Goal: Task Accomplishment & Management: Manage account settings

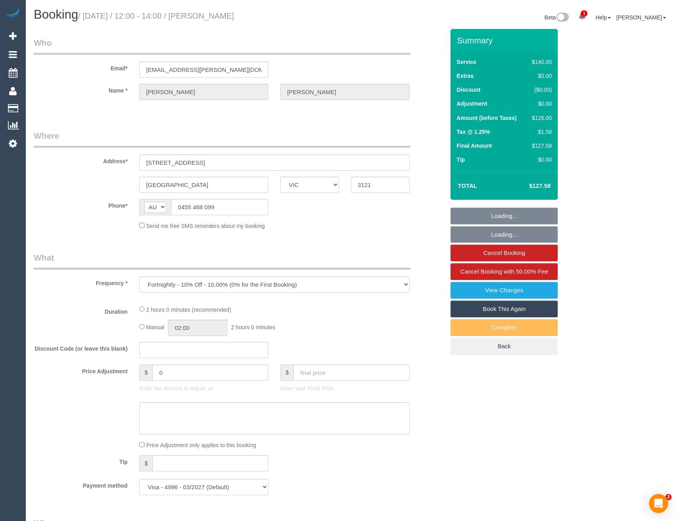
select select "VIC"
select select "number:28"
select select "number:14"
select select "number:19"
select select "number:22"
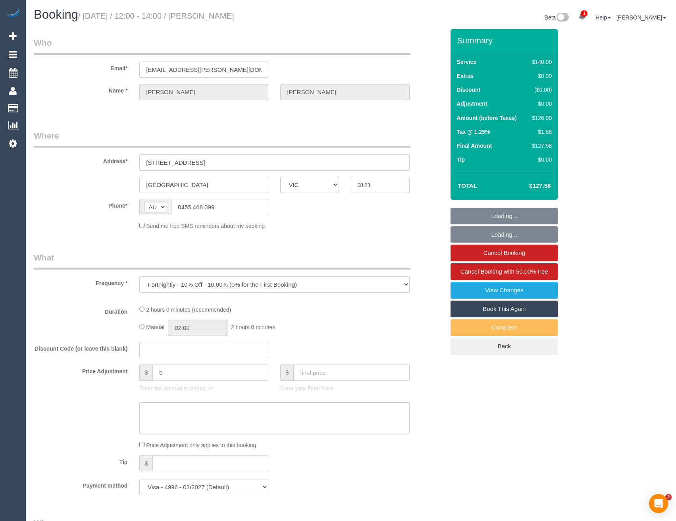
select select "number:34"
select select "number:26"
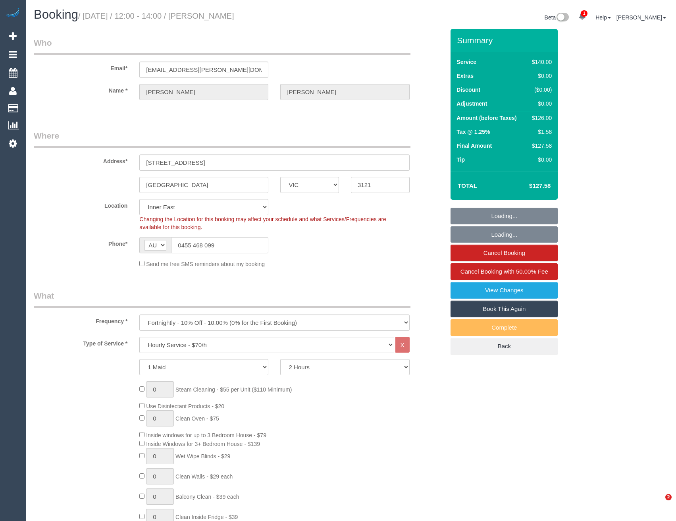
select select "object:1494"
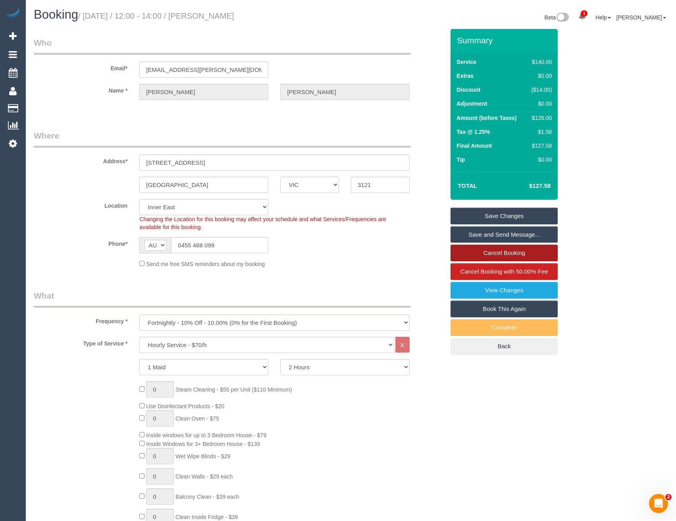
click at [478, 251] on link "Cancel Booking" at bounding box center [504, 253] width 107 height 17
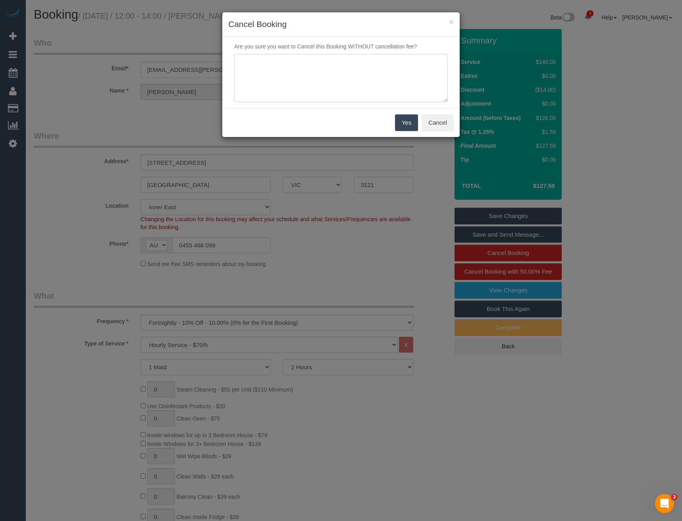
click at [311, 67] on textarea at bounding box center [341, 78] width 214 height 48
type textarea "Cust requested to skip - via sms - BB"
click at [401, 124] on button "Yes" at bounding box center [406, 122] width 23 height 17
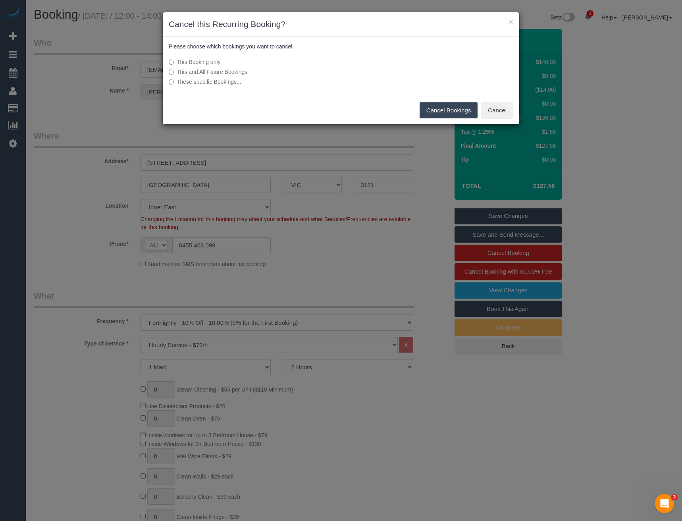
click at [434, 111] on button "Cancel Bookings" at bounding box center [449, 110] width 58 height 17
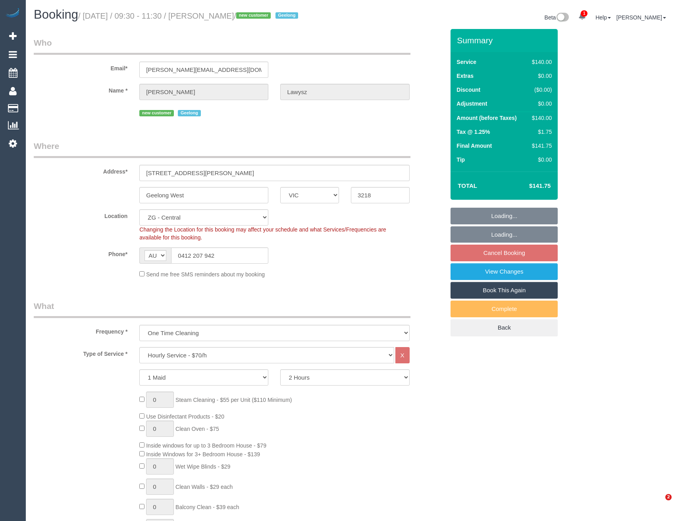
select select "VIC"
select select "object:947"
select select "string:stripe-pm_1RvoKQ2GScqysDRVYMfgfIZs"
select select "number:28"
select select "number:14"
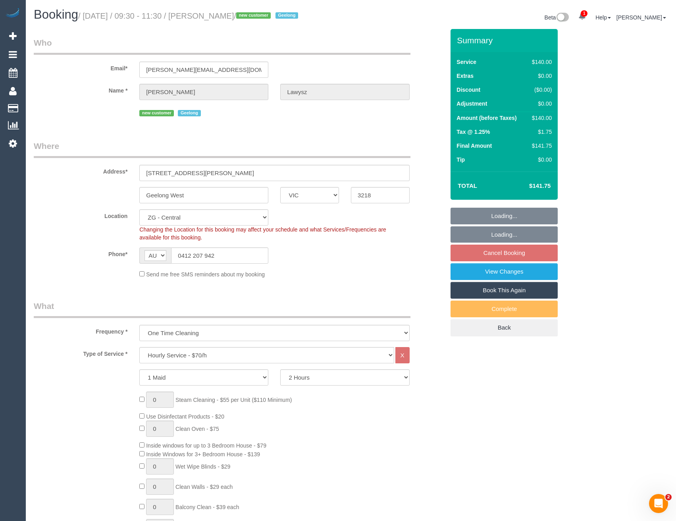
select select "number:19"
select select "number:36"
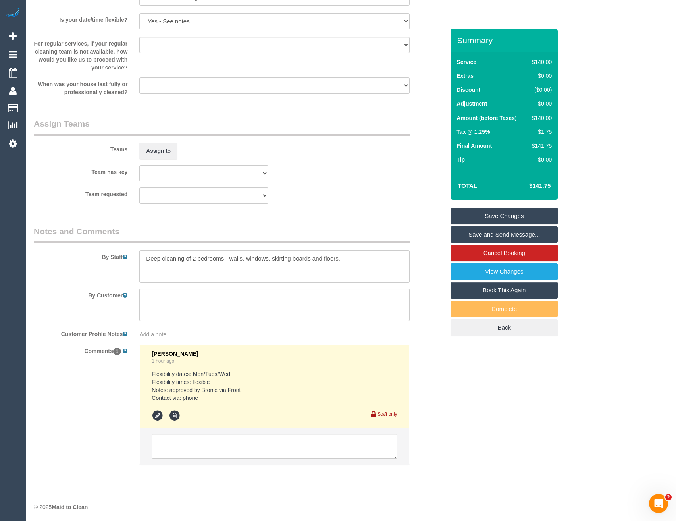
scroll to position [1120, 0]
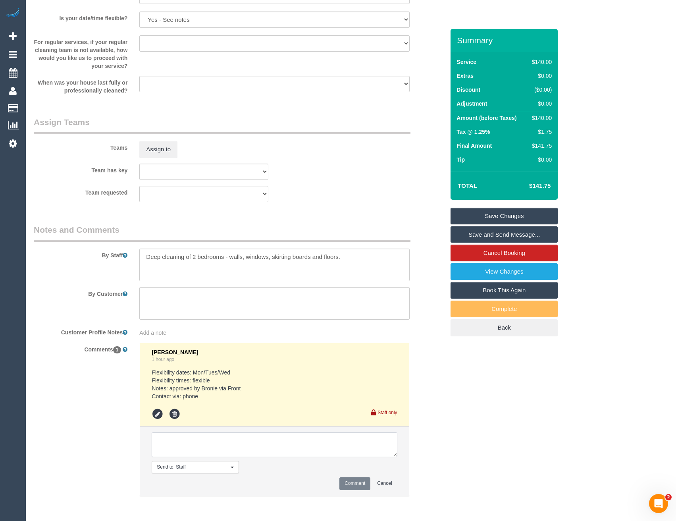
click at [242, 445] on textarea at bounding box center [274, 444] width 245 height 25
type textarea "[PERSON_NAME] agreed via SMS"
click at [350, 482] on button "Comment" at bounding box center [354, 483] width 31 height 12
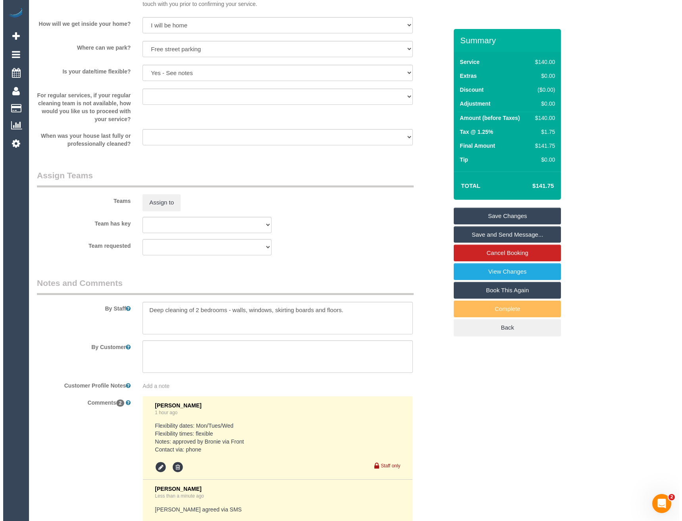
scroll to position [1112, 0]
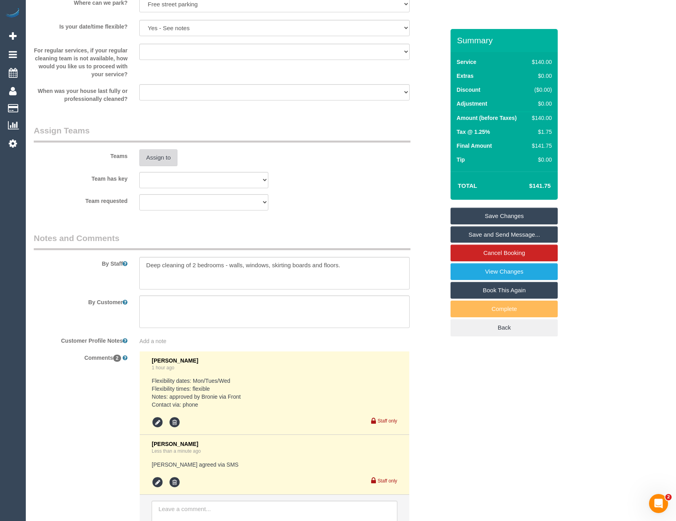
click at [155, 162] on button "Assign to" at bounding box center [158, 157] width 38 height 17
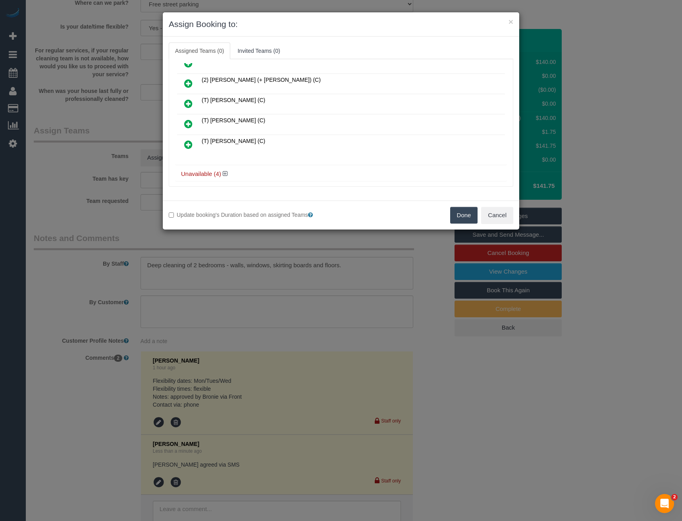
scroll to position [60, 0]
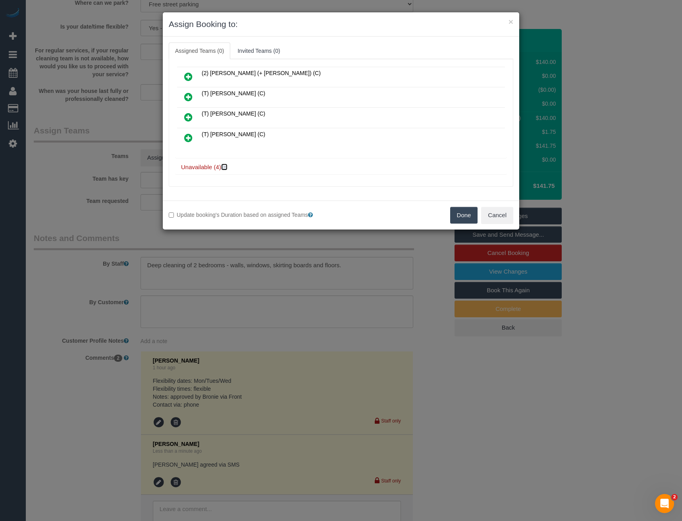
click at [226, 168] on icon at bounding box center [225, 167] width 5 height 6
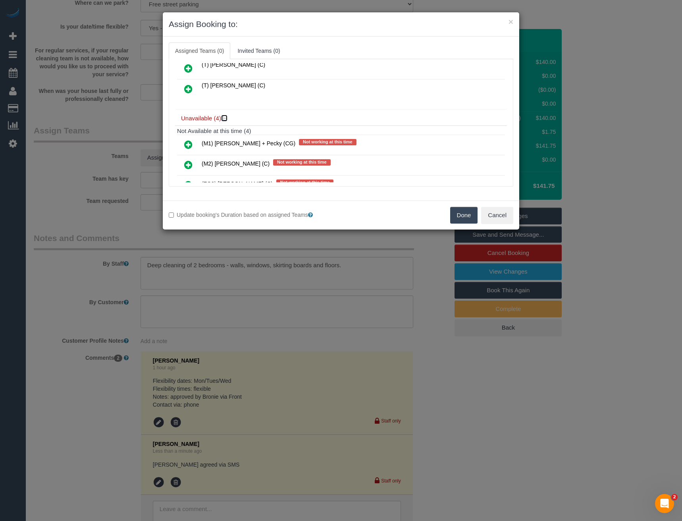
scroll to position [159, 0]
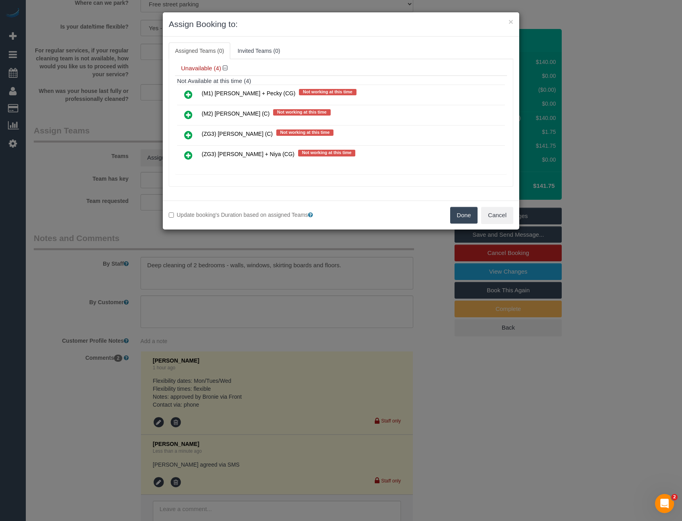
click at [188, 135] on icon at bounding box center [188, 135] width 8 height 10
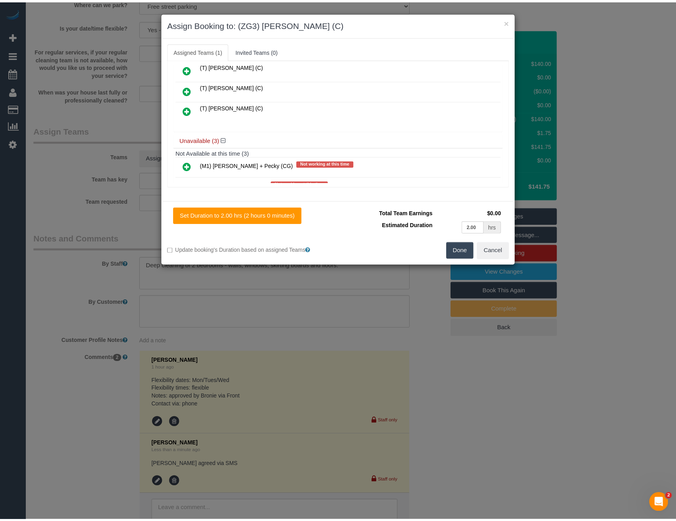
scroll to position [0, 0]
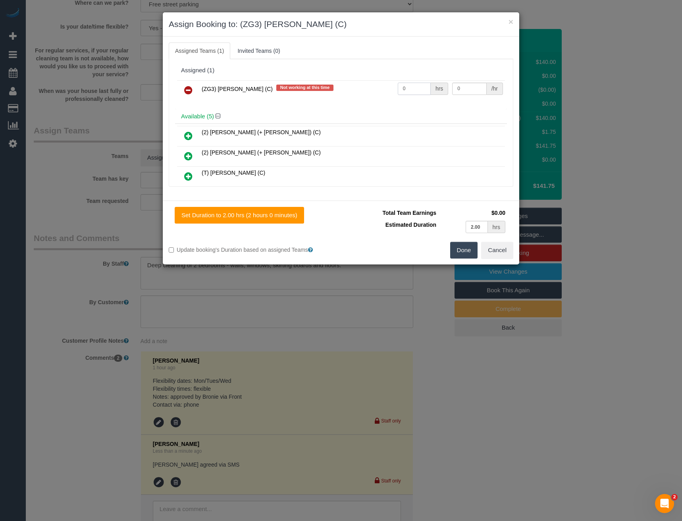
drag, startPoint x: 409, startPoint y: 87, endPoint x: 381, endPoint y: 94, distance: 28.7
click at [382, 93] on tr "(ZG3) [PERSON_NAME] (C) Not working at this time 0 hrs 0 /hr" at bounding box center [341, 90] width 328 height 20
type input "2"
type input "35"
click at [463, 249] on button "Done" at bounding box center [464, 250] width 28 height 17
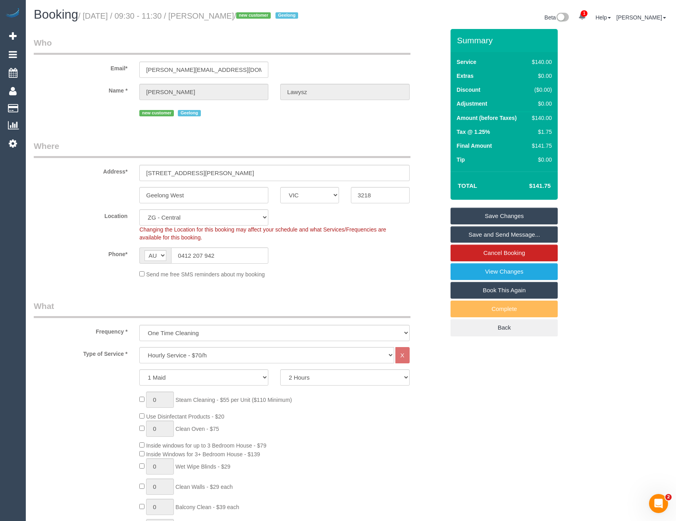
click at [476, 235] on link "Save and Send Message..." at bounding box center [504, 234] width 107 height 17
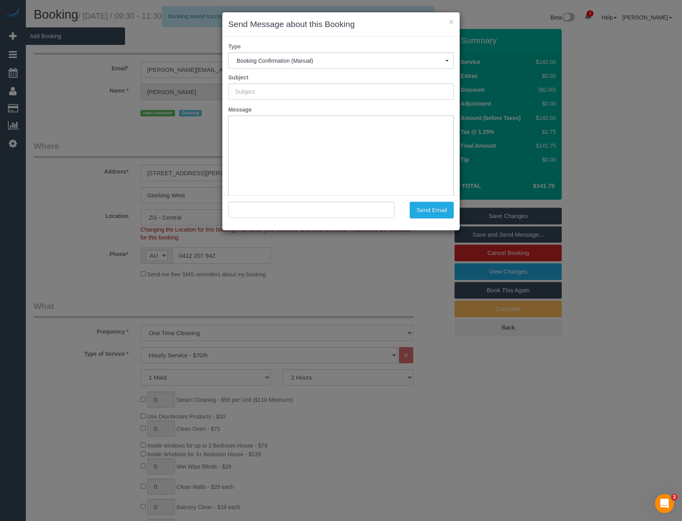
type input "Booking Confirmed"
type input ""[PERSON_NAME]" <[PERSON_NAME][EMAIL_ADDRESS][DOMAIN_NAME]>"
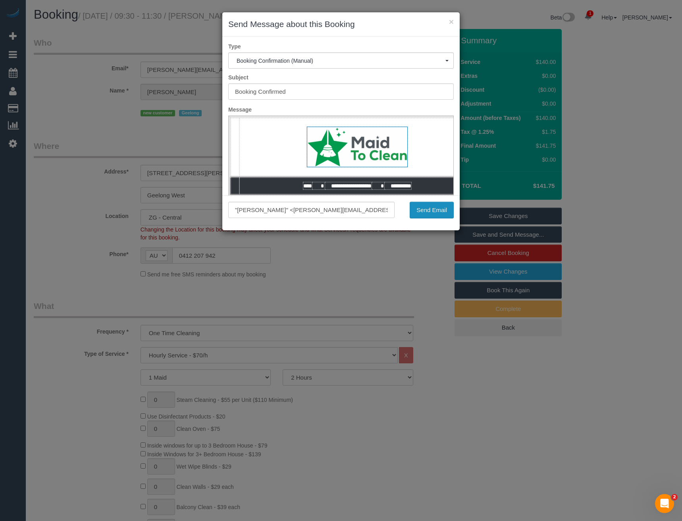
click at [449, 212] on button "Send Email" at bounding box center [432, 210] width 44 height 17
